Goal: Find specific page/section: Find specific page/section

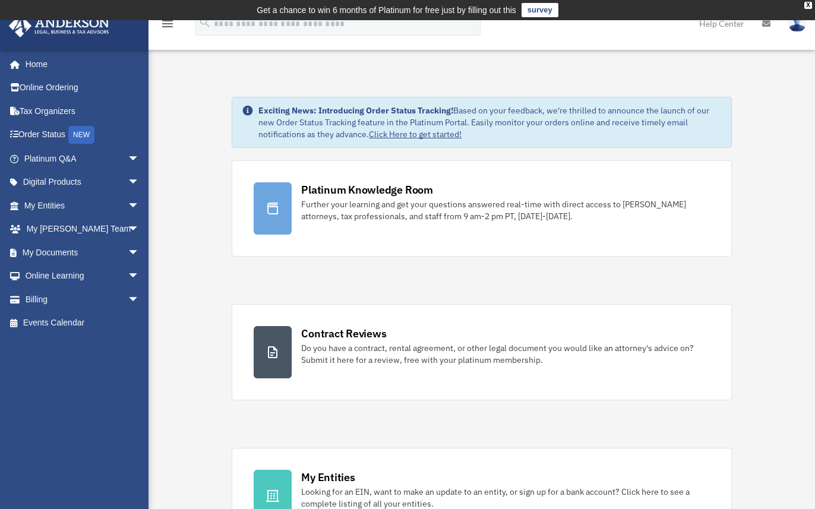
drag, startPoint x: 171, startPoint y: 278, endPoint x: 188, endPoint y: 324, distance: 49.4
click at [82, 253] on link "My Documents arrow_drop_down" at bounding box center [82, 253] width 149 height 24
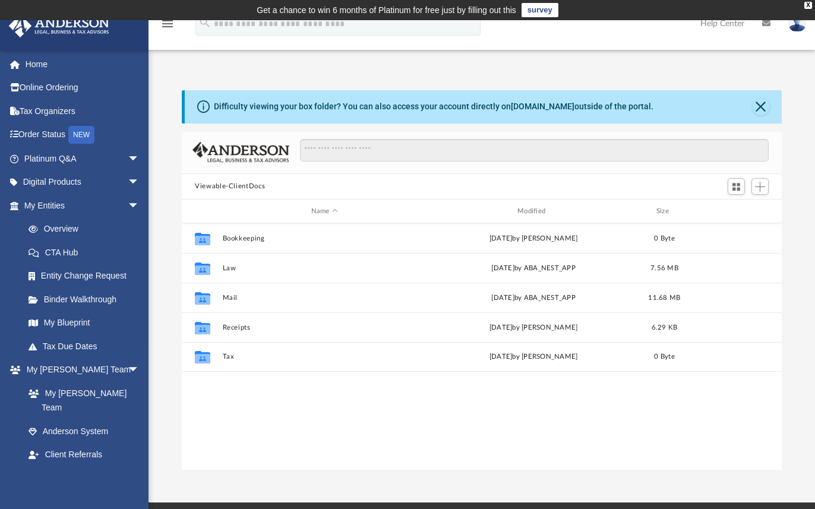
scroll to position [261, 591]
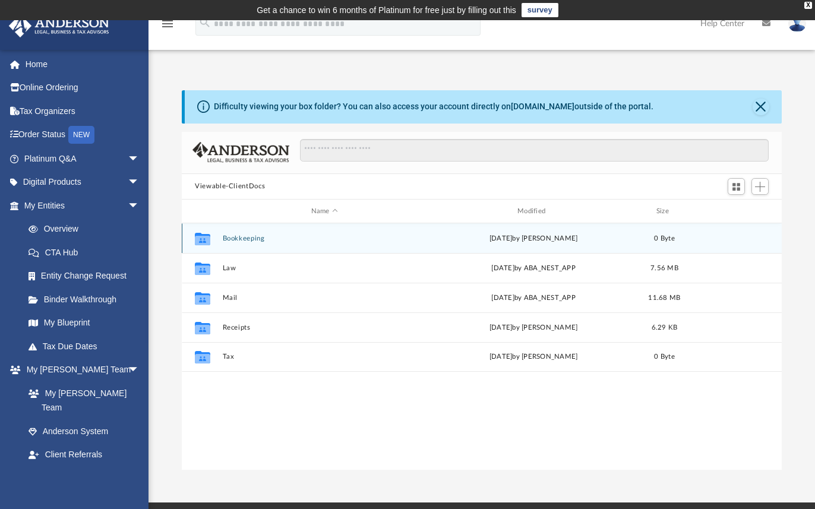
click at [229, 235] on button "Bookkeeping" at bounding box center [325, 239] width 204 height 8
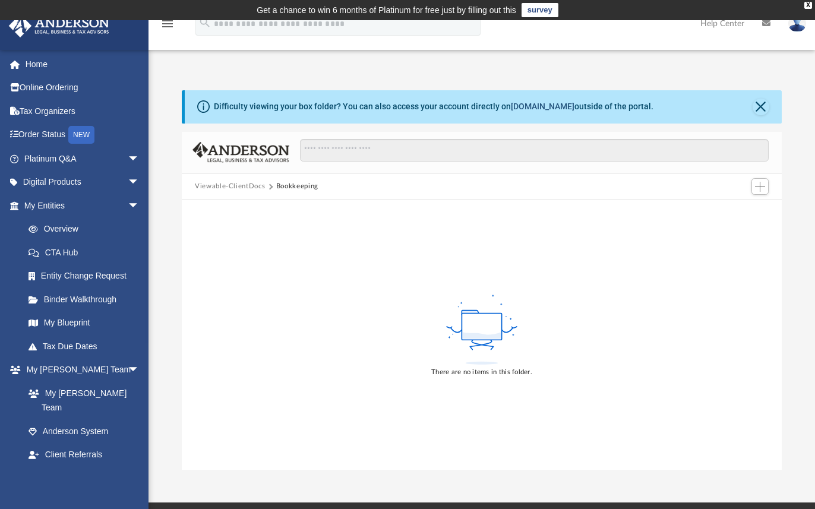
click at [525, 105] on link "[DOMAIN_NAME]" at bounding box center [543, 107] width 64 height 10
